Goal: Transaction & Acquisition: Purchase product/service

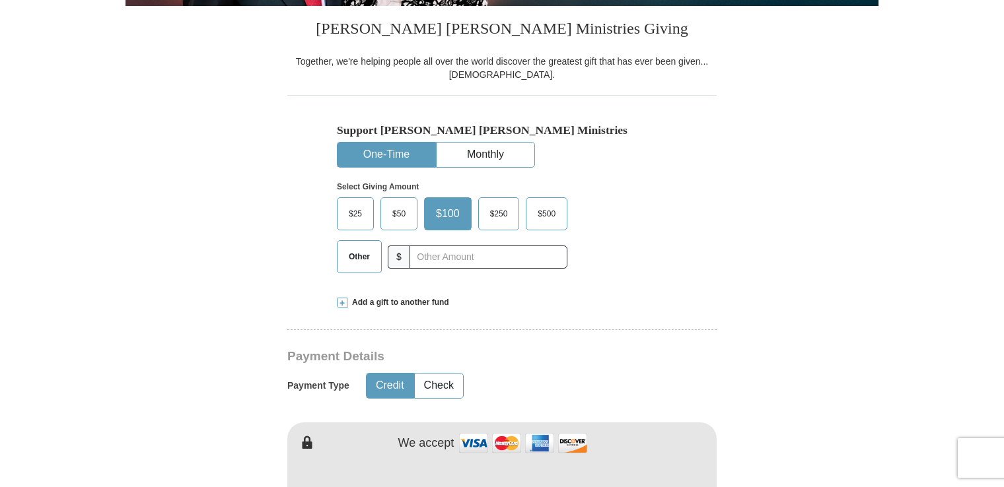
scroll to position [336, 0]
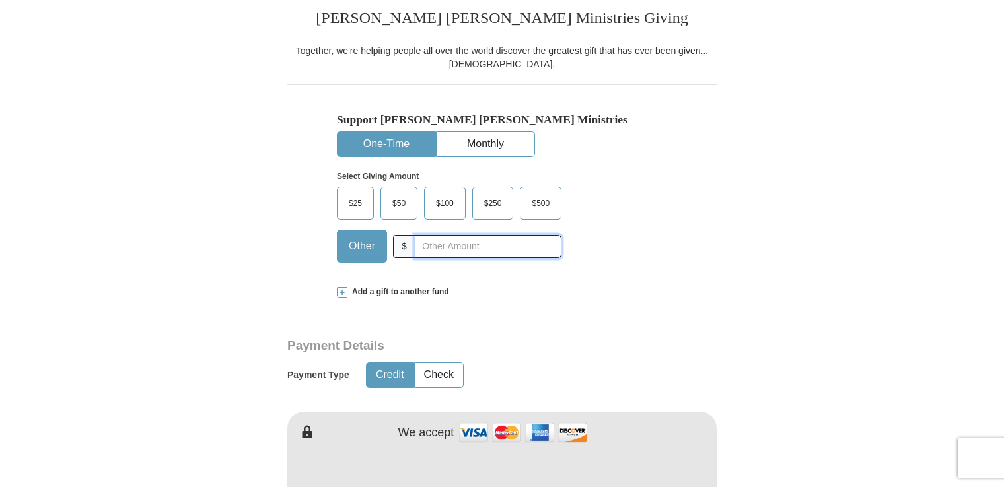
click at [427, 243] on input "text" at bounding box center [488, 246] width 147 height 23
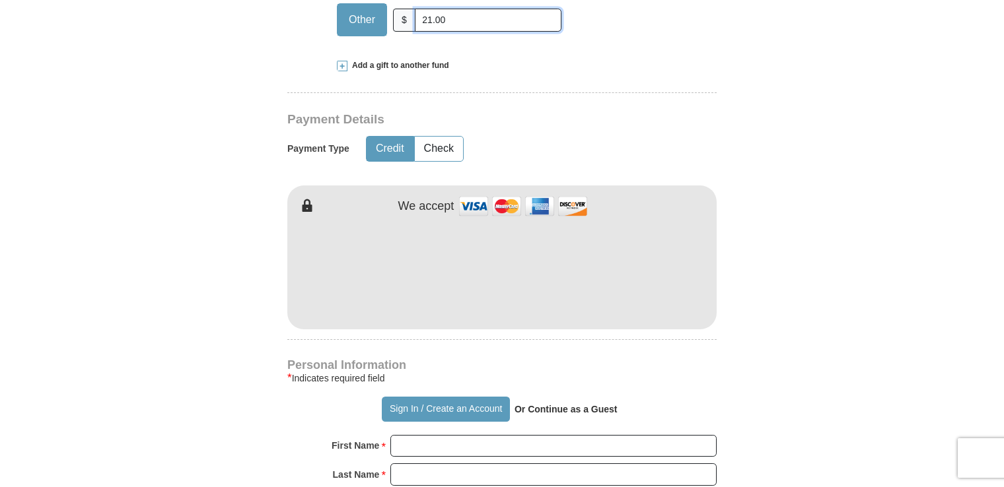
scroll to position [598, 0]
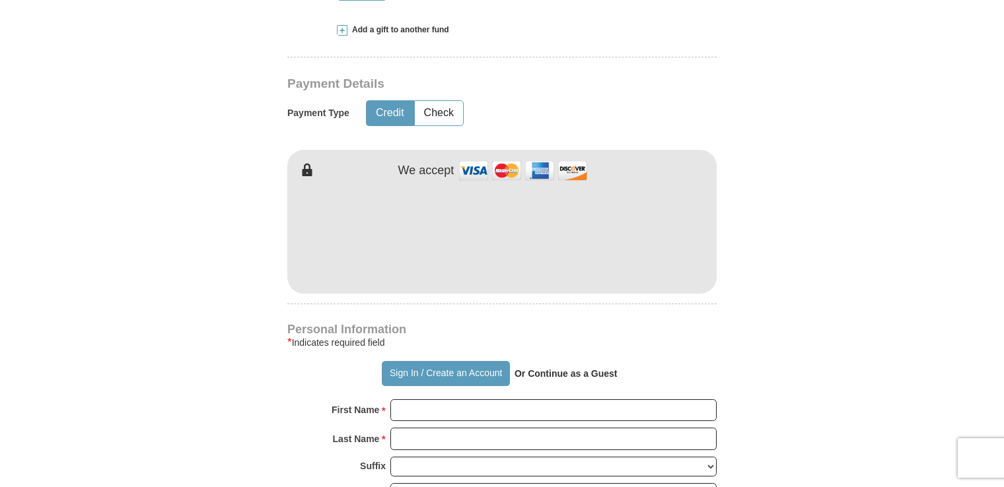
type input "21.00"
click at [417, 407] on input "First Name *" at bounding box center [553, 411] width 326 height 22
type input "[PERSON_NAME]"
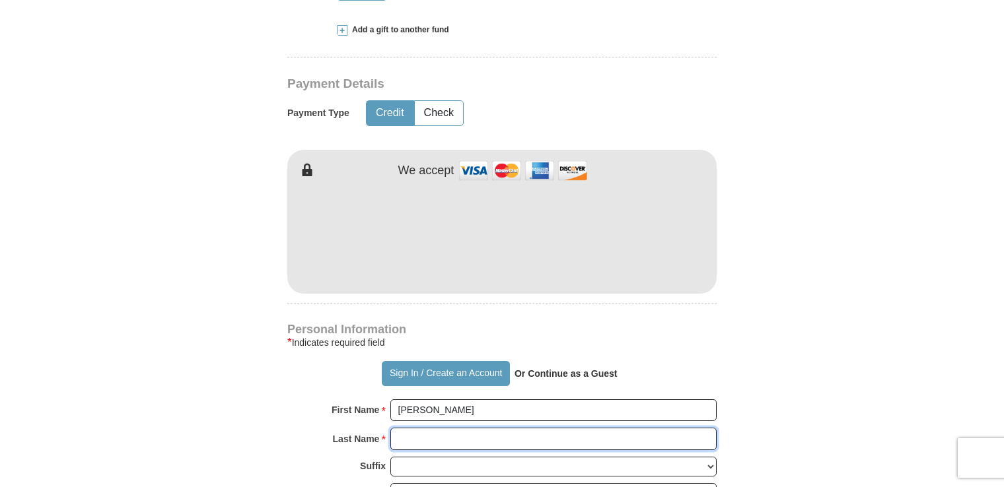
type input "[PERSON_NAME]"
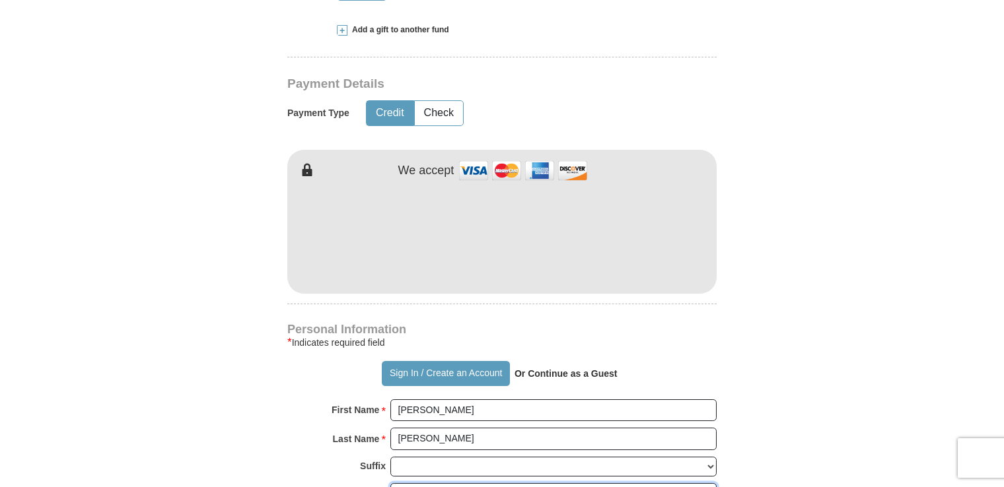
type input "[PERSON_NAME][EMAIL_ADDRESS][PERSON_NAME][DOMAIN_NAME]"
type input "[STREET_ADDRESS]"
type input "Apt. 325"
type input "[GEOGRAPHIC_DATA]"
select select "FL"
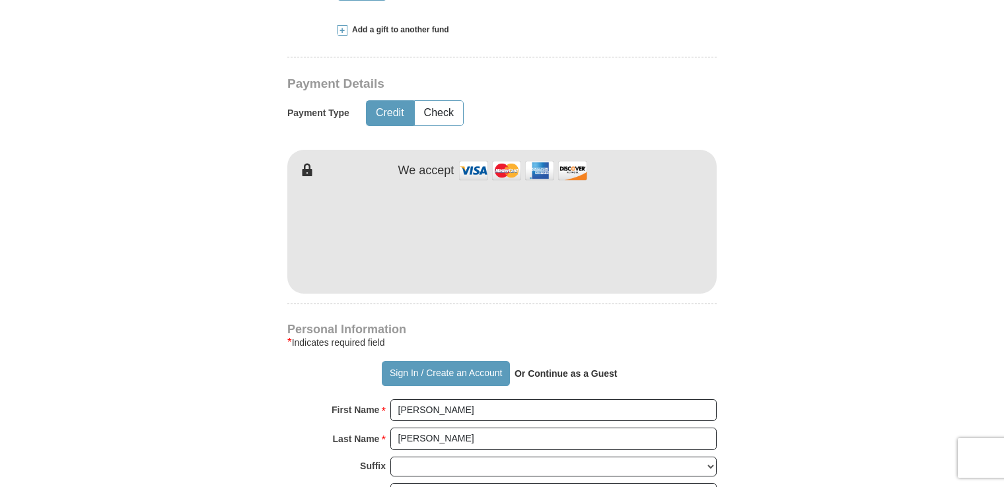
type input "33614"
type input "8134605017"
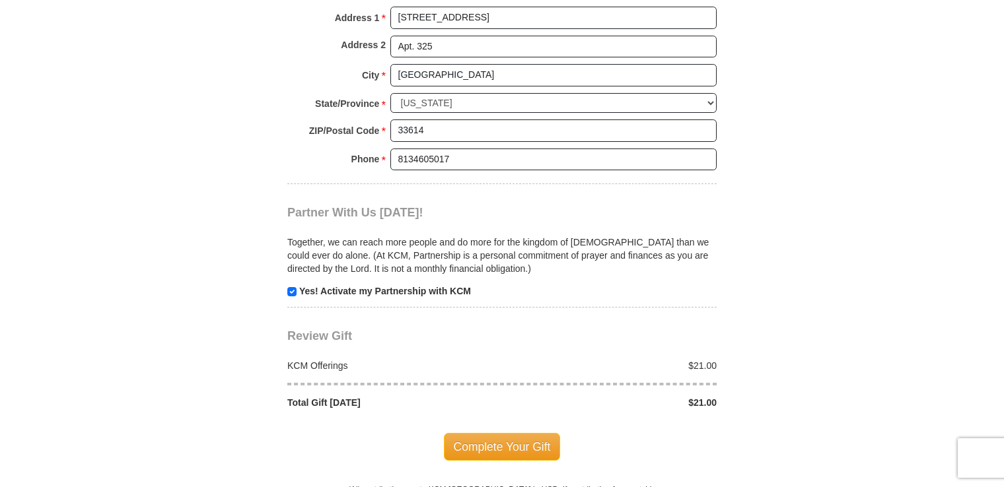
scroll to position [1161, 0]
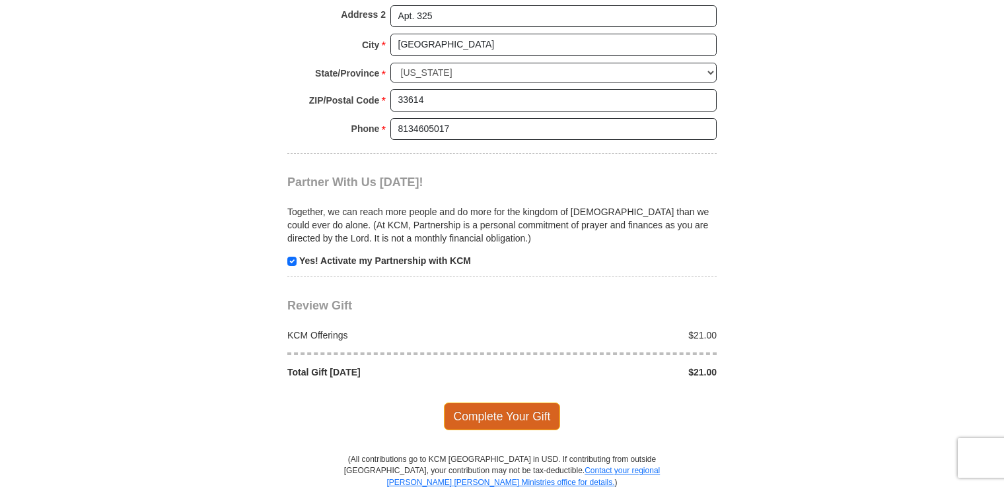
click at [493, 408] on span "Complete Your Gift" at bounding box center [502, 417] width 117 height 28
